Goal: Task Accomplishment & Management: Manage account settings

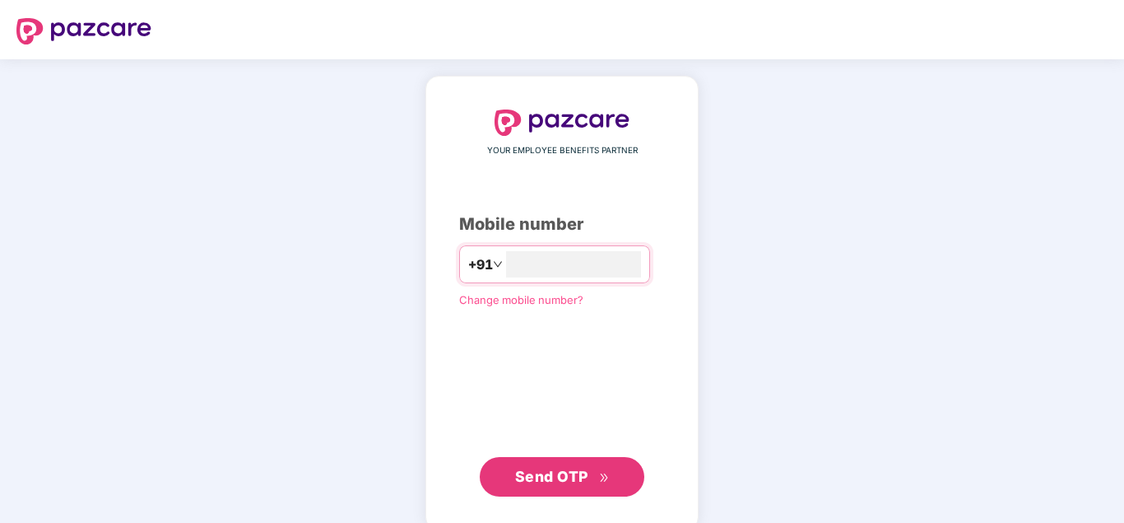
type input "**********"
click at [547, 463] on button "Send OTP" at bounding box center [562, 475] width 165 height 40
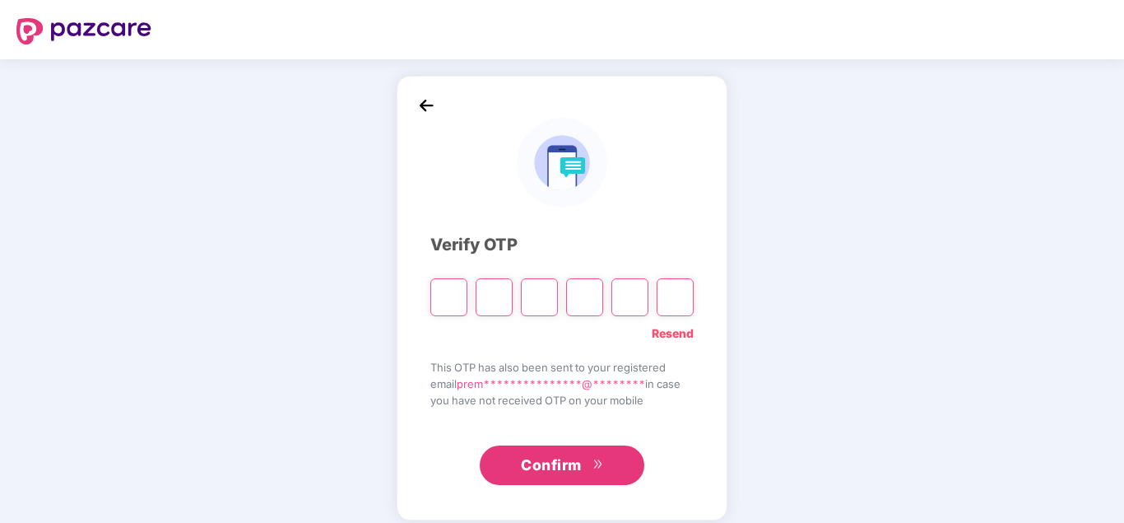
type input "*"
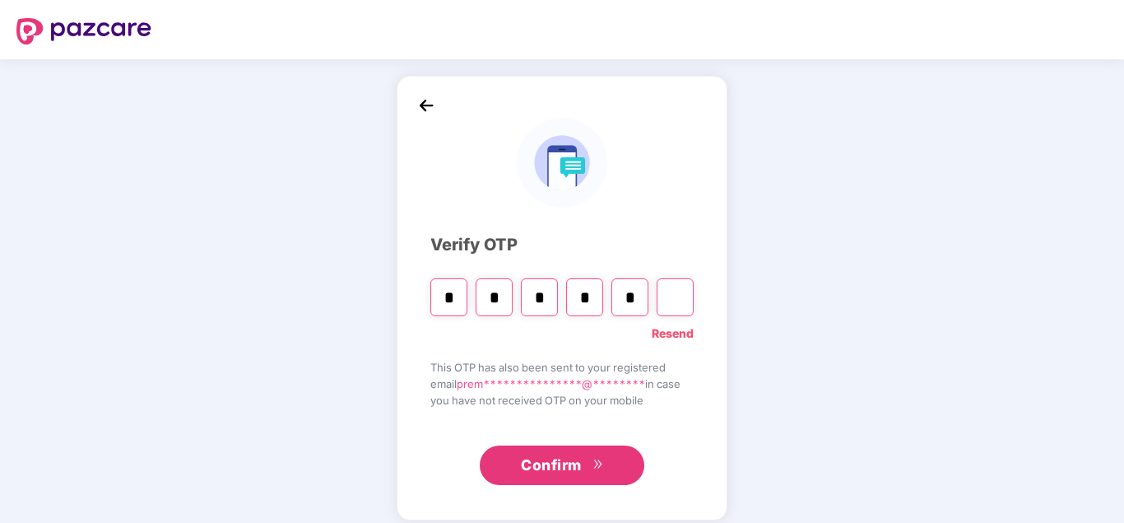
type input "*"
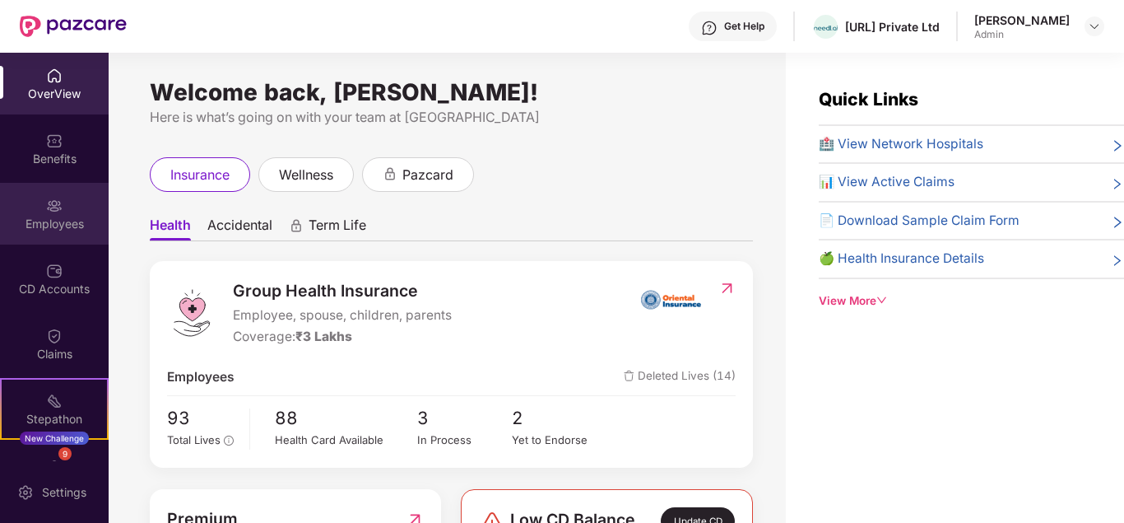
click at [67, 206] on div "Employees" at bounding box center [54, 214] width 109 height 62
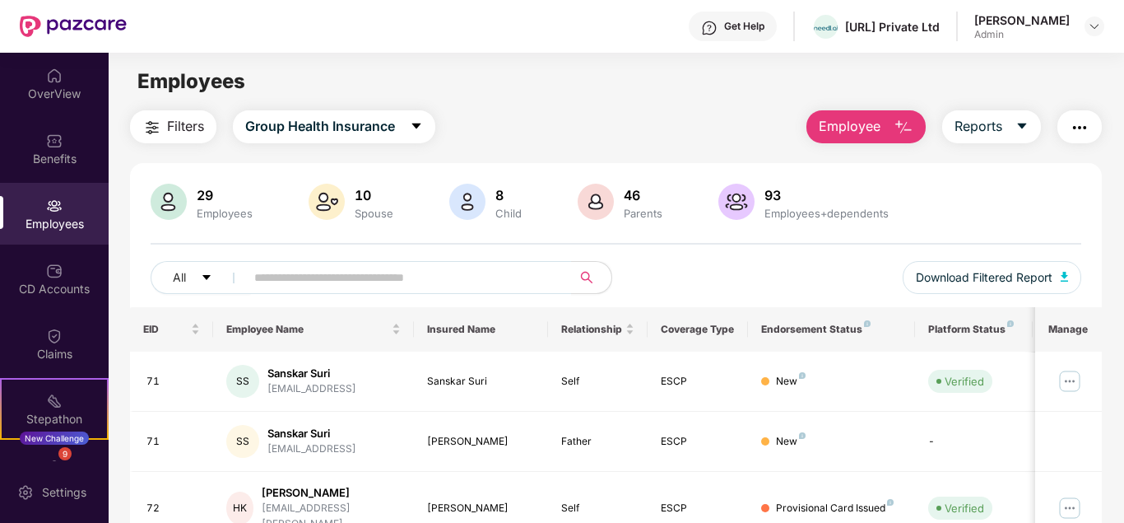
click at [864, 128] on span "Employee" at bounding box center [850, 126] width 62 height 21
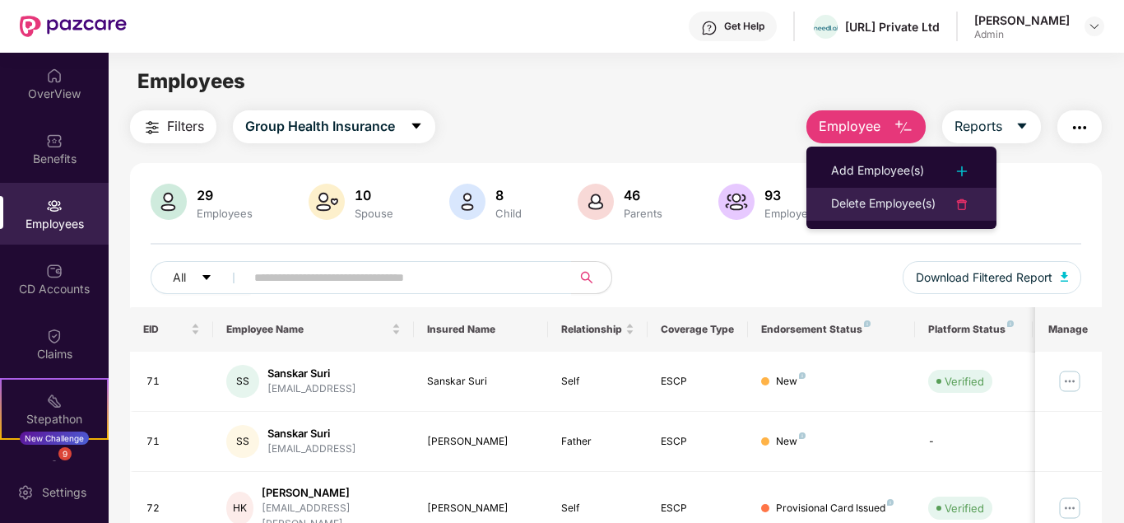
click at [869, 208] on div "Delete Employee(s)" at bounding box center [883, 204] width 105 height 20
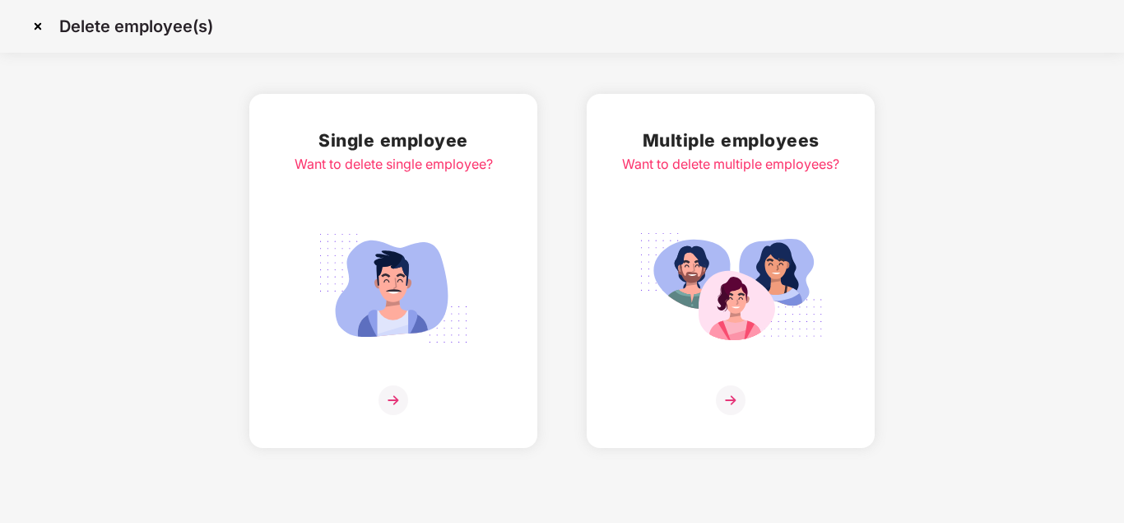
click at [408, 123] on div "Single employee Want to delete single employee?" at bounding box center [393, 271] width 288 height 354
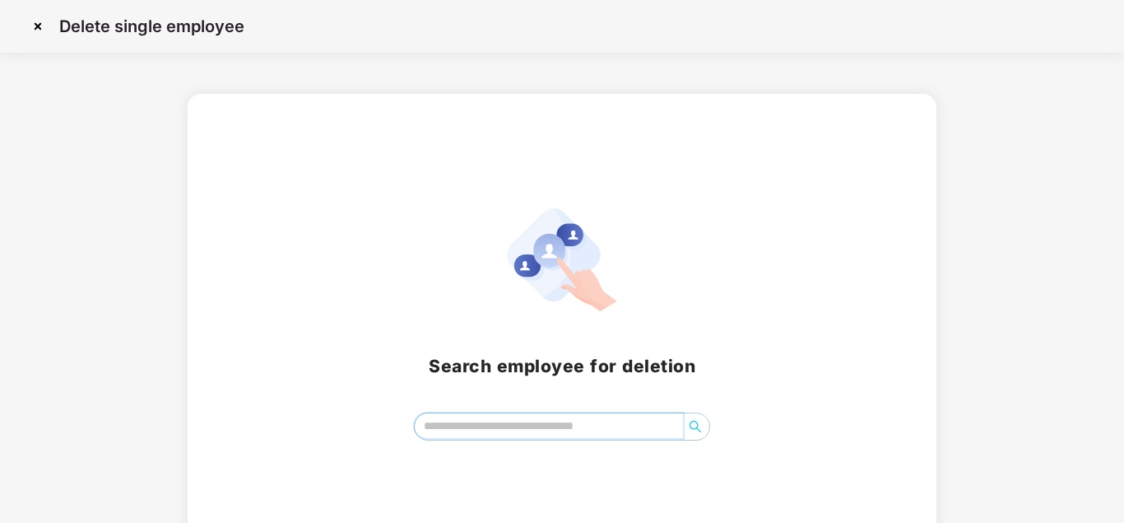
click at [493, 422] on input "search" at bounding box center [549, 425] width 268 height 25
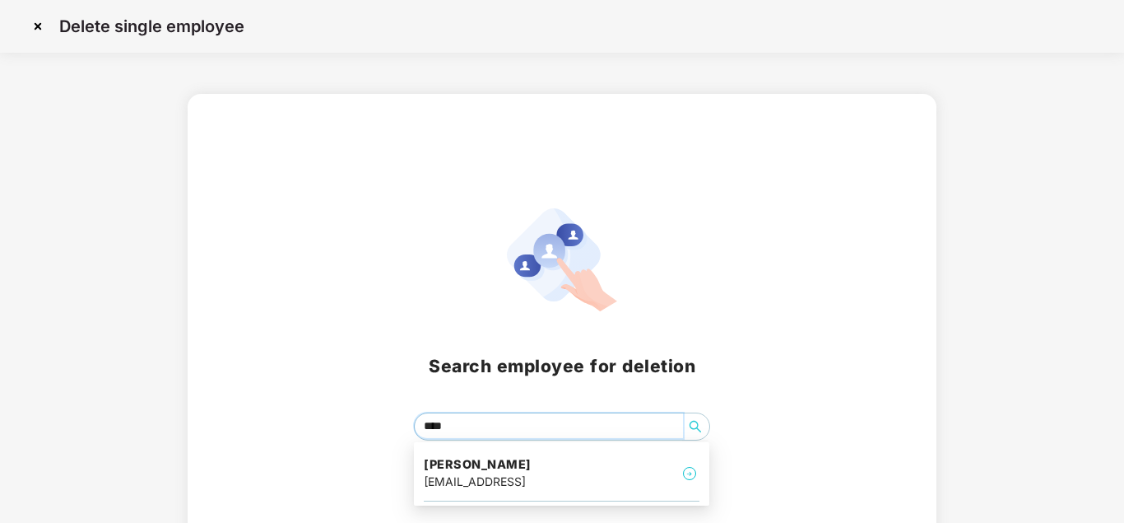
type input "*****"
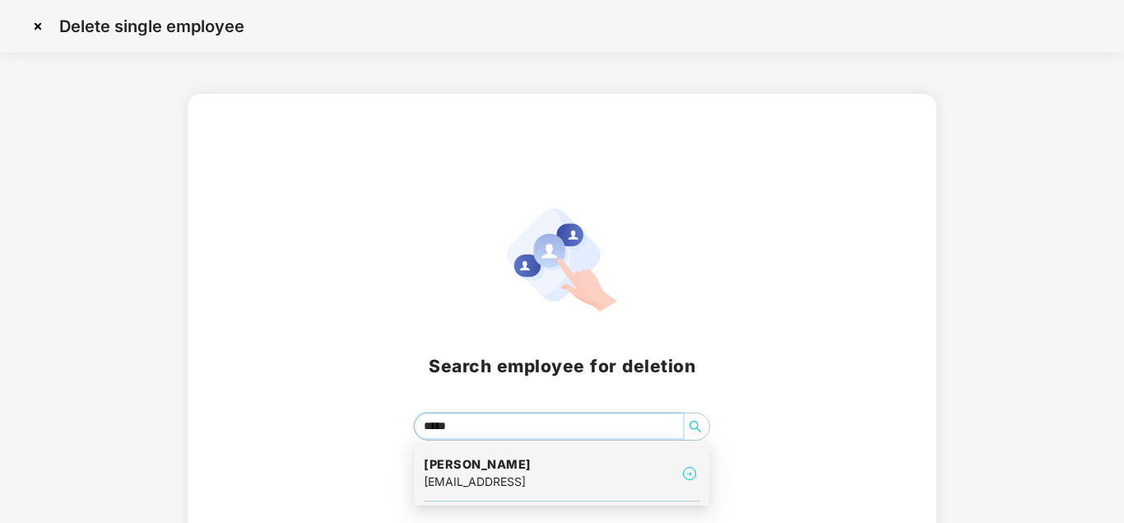
click at [491, 477] on div "[EMAIL_ADDRESS]" at bounding box center [478, 482] width 108 height 18
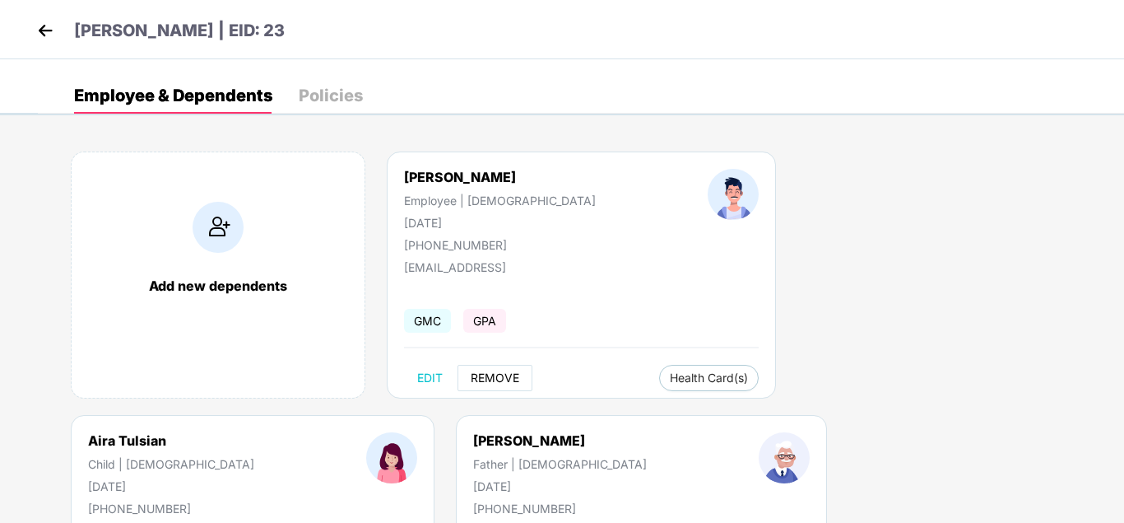
click at [508, 375] on span "REMOVE" at bounding box center [495, 377] width 49 height 13
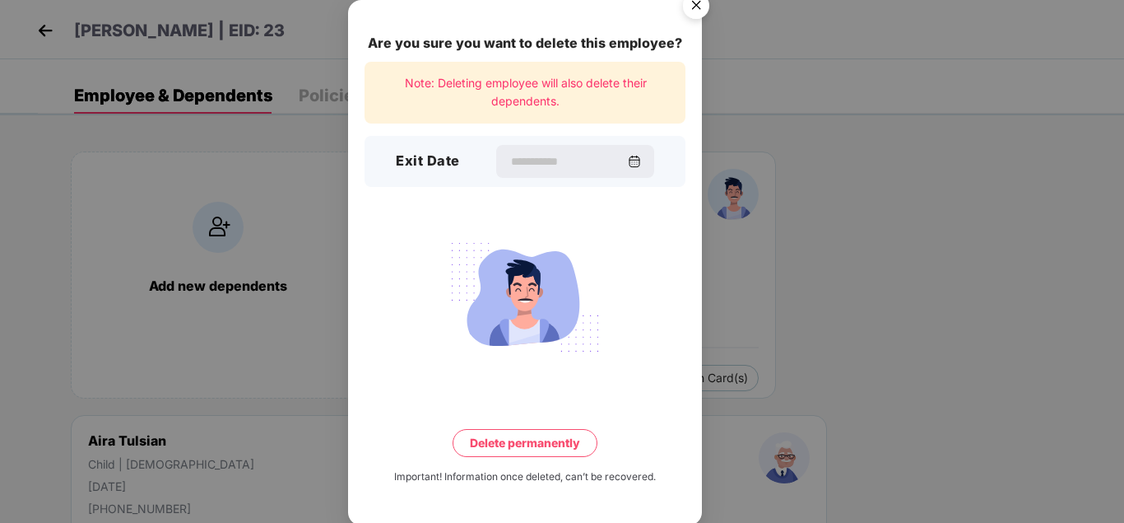
click at [508, 375] on div "Are you sure you want to delete this employee? Note: Deleting employee will als…" at bounding box center [525, 262] width 354 height 525
click at [582, 164] on input at bounding box center [568, 161] width 119 height 17
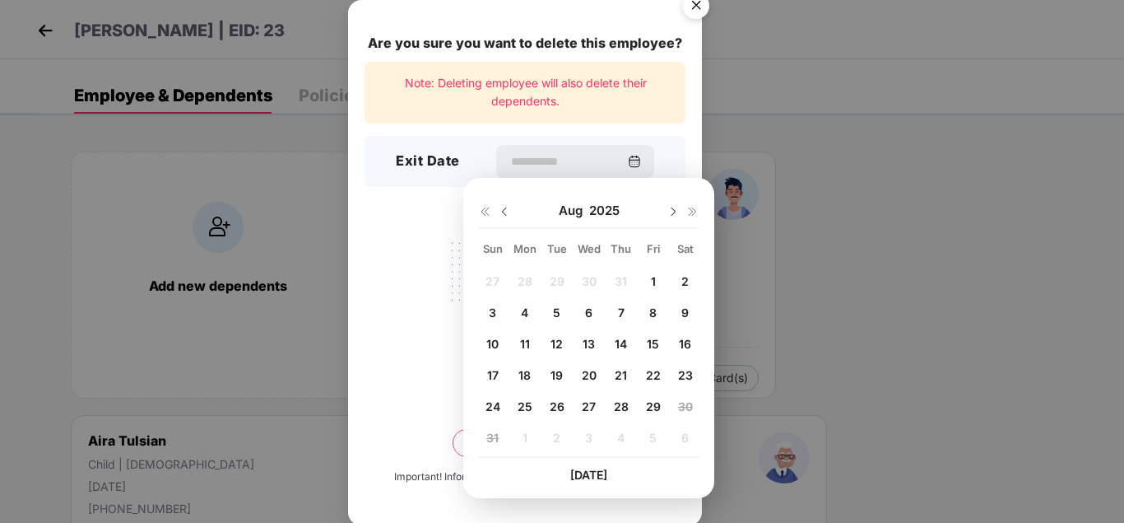
click at [652, 398] on div "29" at bounding box center [653, 405] width 25 height 25
type input "**********"
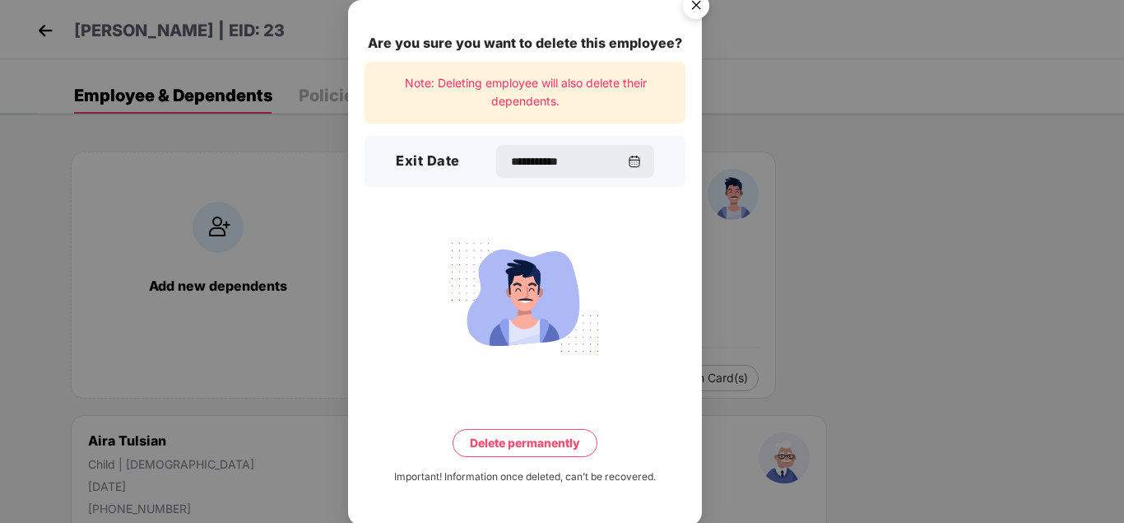
click at [560, 446] on button "Delete permanently" at bounding box center [525, 443] width 145 height 28
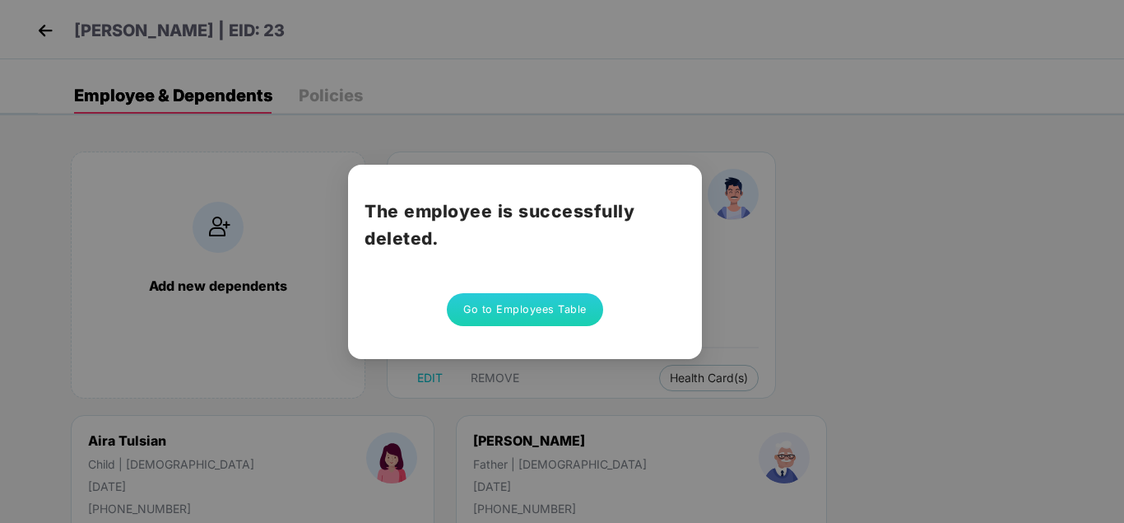
click at [514, 322] on button "Go to Employees Table" at bounding box center [525, 309] width 156 height 33
